Goal: Information Seeking & Learning: Find specific fact

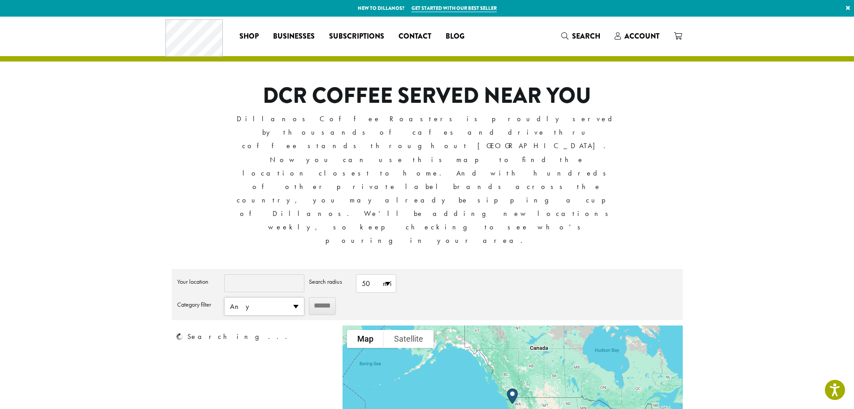
type input "*****"
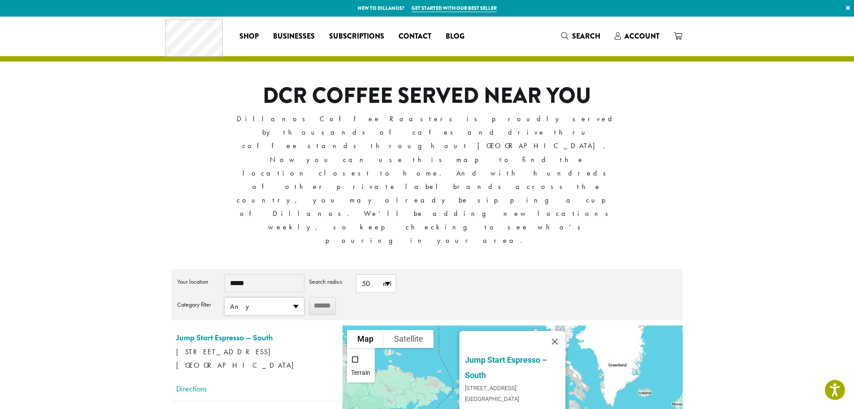
click at [302, 297] on span "Any" at bounding box center [264, 305] width 79 height 17
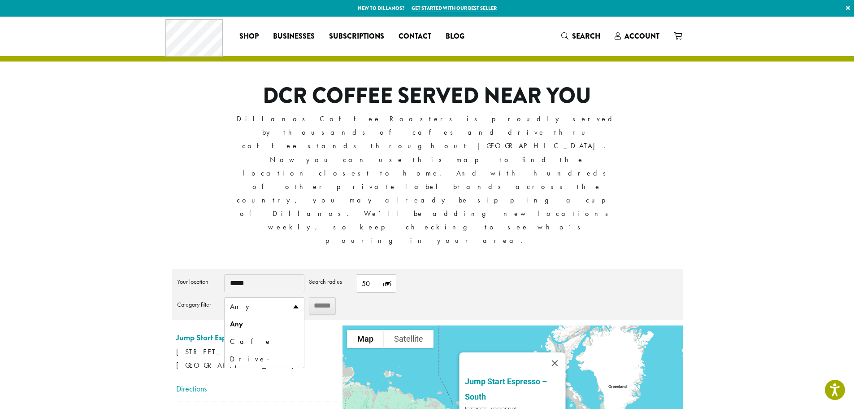
click at [497, 274] on div "**********" at bounding box center [427, 297] width 500 height 46
click at [559, 352] on button "Close" at bounding box center [555, 363] width 22 height 22
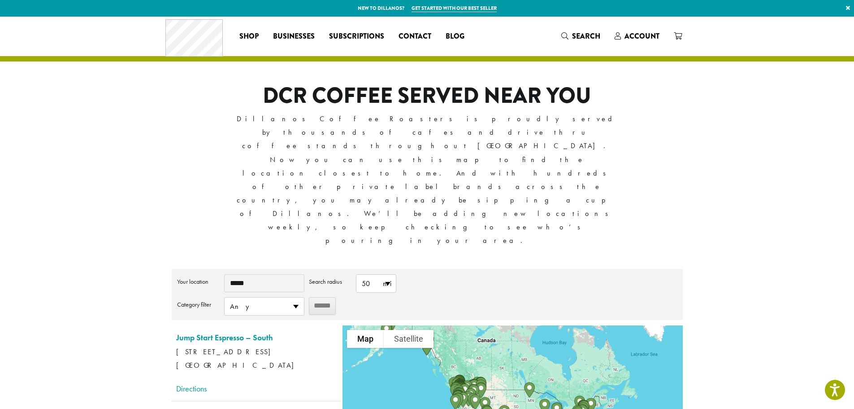
drag, startPoint x: 593, startPoint y: 348, endPoint x: 430, endPoint y: 261, distance: 184.0
click at [430, 336] on img "Fish Eye Coffee" at bounding box center [427, 347] width 18 height 23
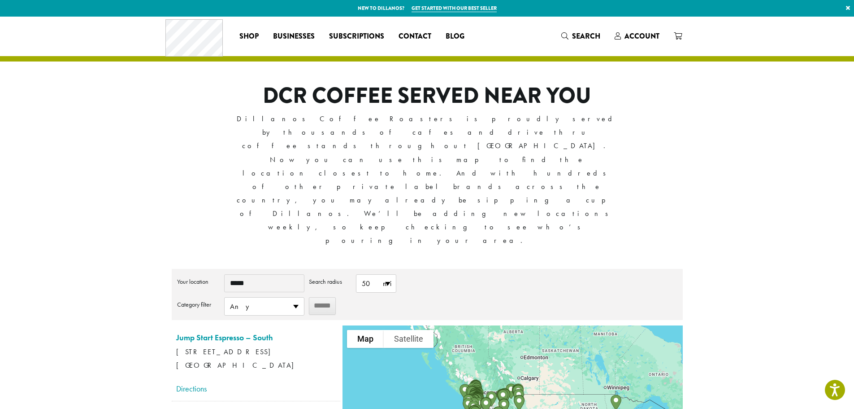
drag, startPoint x: 403, startPoint y: 300, endPoint x: 460, endPoint y: 310, distance: 57.4
click at [460, 325] on div at bounding box center [513, 403] width 340 height 157
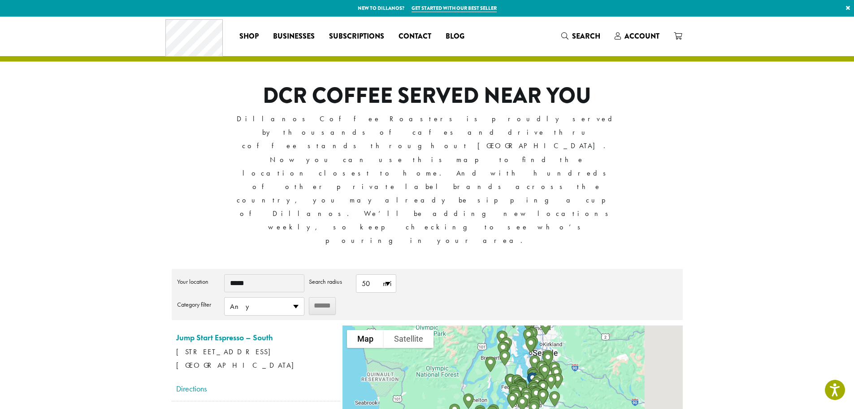
drag, startPoint x: 641, startPoint y: 327, endPoint x: 573, endPoint y: 241, distance: 110.2
click at [573, 325] on div at bounding box center [513, 403] width 340 height 157
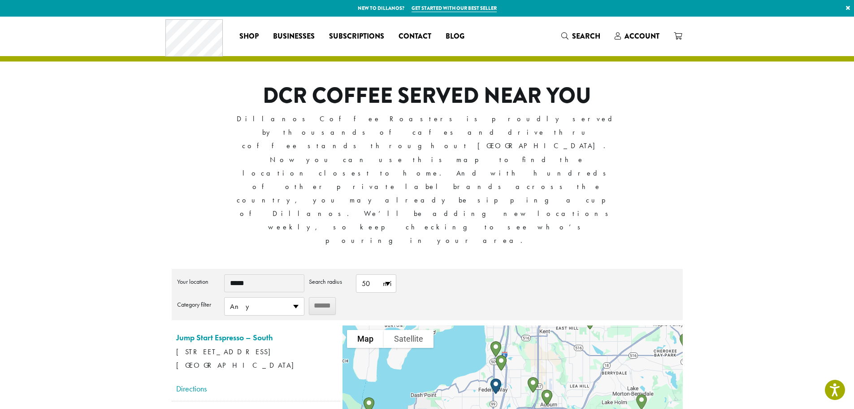
drag, startPoint x: 509, startPoint y: 331, endPoint x: 531, endPoint y: 251, distance: 83.1
click at [531, 325] on div at bounding box center [513, 403] width 340 height 157
click at [494, 374] on img "Start location" at bounding box center [496, 385] width 18 height 23
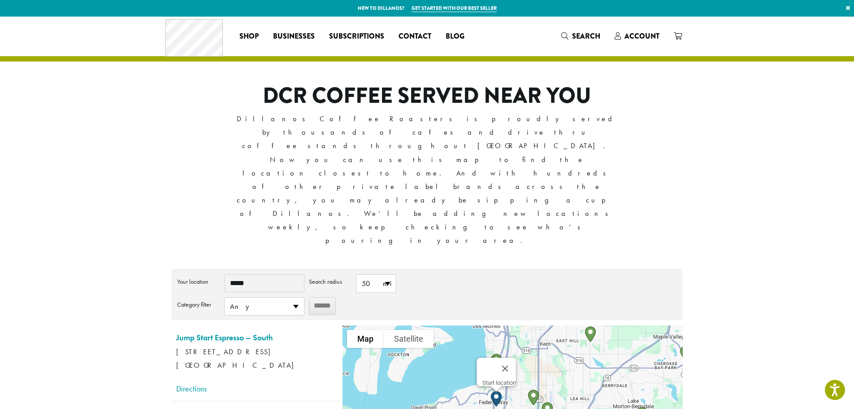
click at [546, 325] on div "Start location" at bounding box center [513, 403] width 340 height 157
click at [508, 357] on button "Close" at bounding box center [506, 368] width 22 height 22
click at [503, 364] on img "Jump Start Espresso – South" at bounding box center [502, 375] width 18 height 23
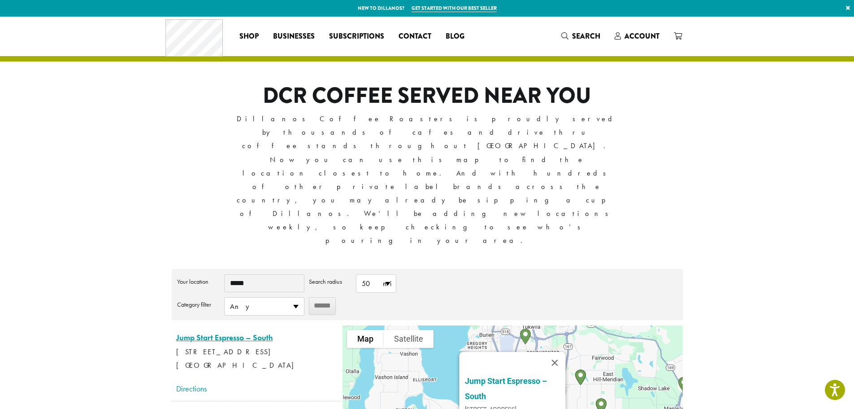
click at [224, 332] on link "Jump Start Espresso – South" at bounding box center [224, 337] width 97 height 10
drag, startPoint x: 722, startPoint y: 290, endPoint x: 727, endPoint y: 254, distance: 36.7
click at [727, 254] on section "**********" at bounding box center [427, 275] width 854 height 517
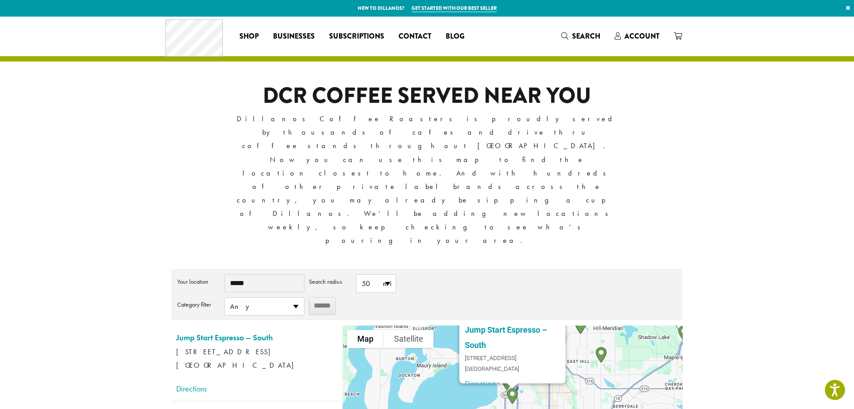
click at [315, 330] on p "Jump Start Espresso – South [STREET_ADDRESS] [GEOGRAPHIC_DATA]" at bounding box center [256, 351] width 160 height 42
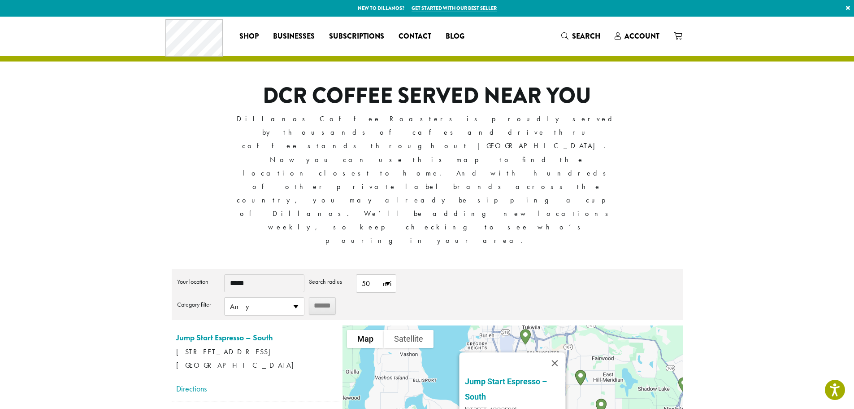
drag, startPoint x: 249, startPoint y: 270, endPoint x: 173, endPoint y: 260, distance: 76.9
click at [173, 325] on li "Jump Start Espresso – South [STREET_ADDRESS] [GEOGRAPHIC_DATA] Directions" at bounding box center [256, 363] width 169 height 76
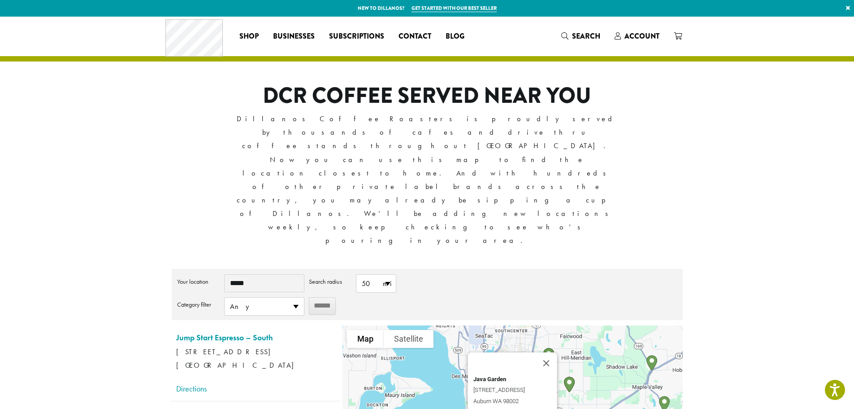
click at [556, 359] on div "Java Garden [STREET_ADDRESS] [GEOGRAPHIC_DATA] Phone : [PHONE_NUMBER] Direction…" at bounding box center [513, 403] width 340 height 157
click at [549, 352] on button "Close" at bounding box center [547, 363] width 22 height 22
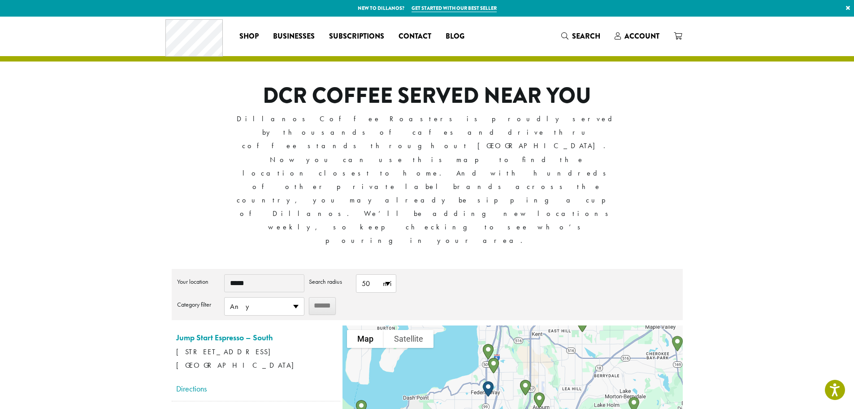
drag, startPoint x: 545, startPoint y: 329, endPoint x: 561, endPoint y: 262, distance: 68.7
click at [561, 325] on div at bounding box center [513, 403] width 340 height 157
